Goal: Information Seeking & Learning: Learn about a topic

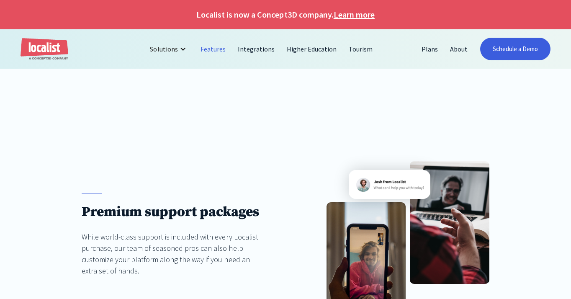
click at [216, 47] on link "Features" at bounding box center [213, 49] width 37 height 20
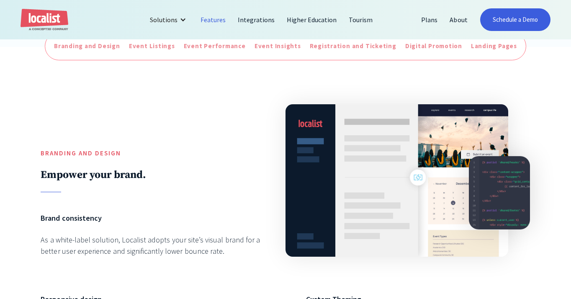
scroll to position [283, 0]
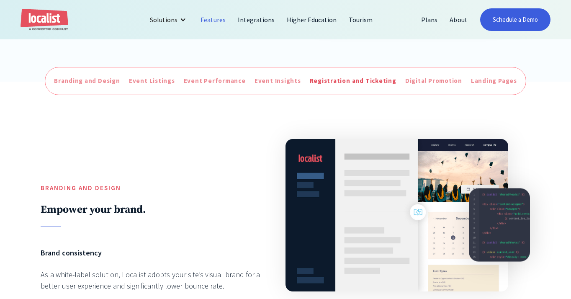
click at [350, 85] on div "Registration and Ticketing" at bounding box center [353, 81] width 87 height 10
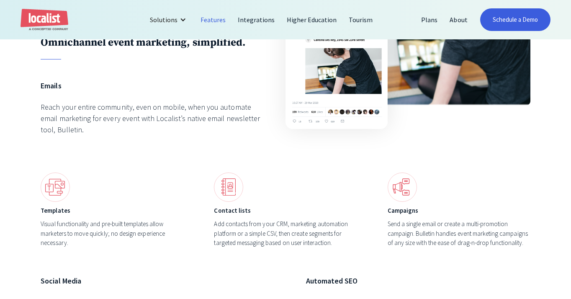
scroll to position [2413, 0]
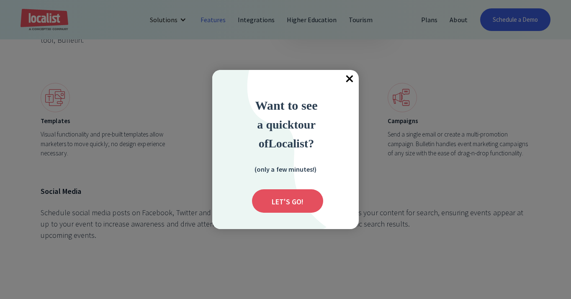
click at [341, 81] on span "×" at bounding box center [350, 79] width 18 height 18
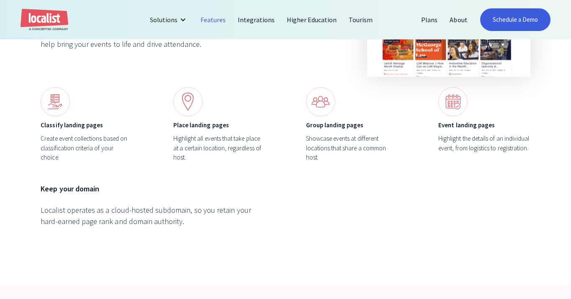
scroll to position [2931, 0]
